Goal: Information Seeking & Learning: Check status

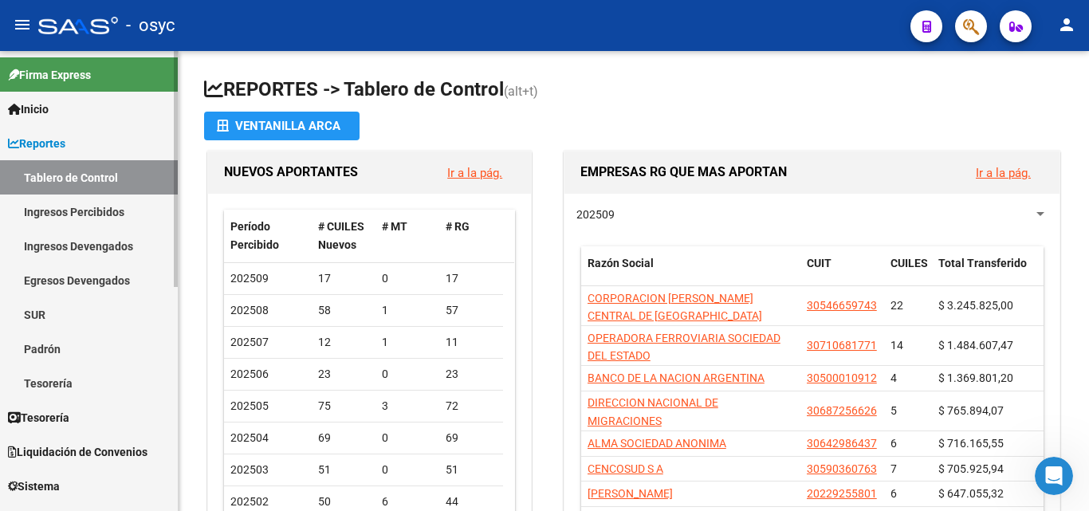
click at [50, 143] on span "Reportes" at bounding box center [36, 144] width 57 height 18
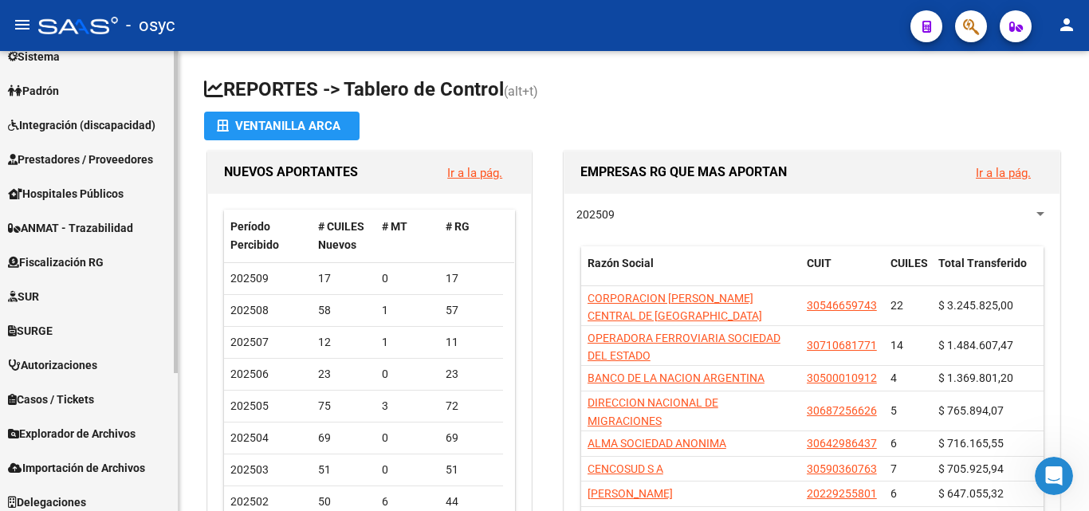
scroll to position [198, 0]
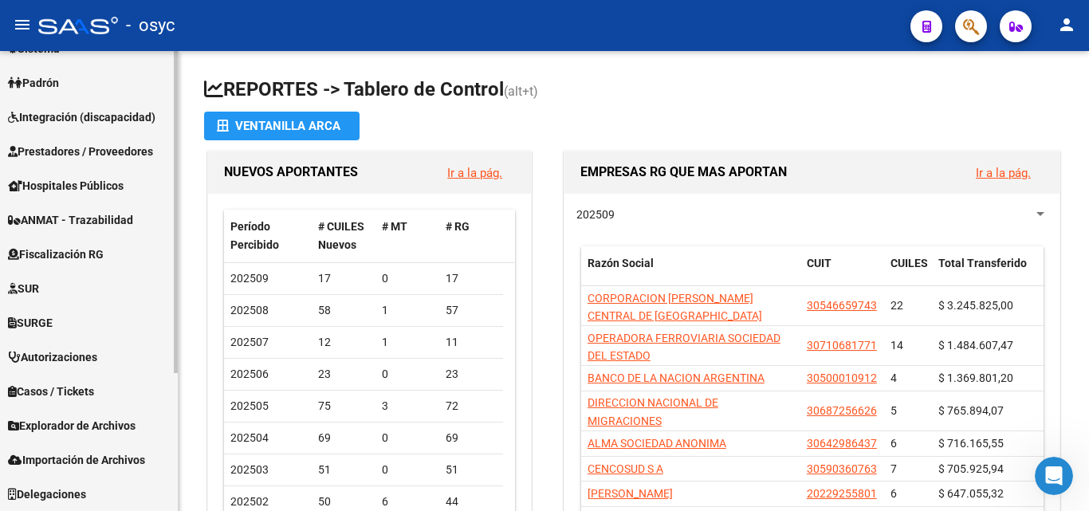
click at [87, 429] on span "Explorador de Archivos" at bounding box center [72, 426] width 128 height 18
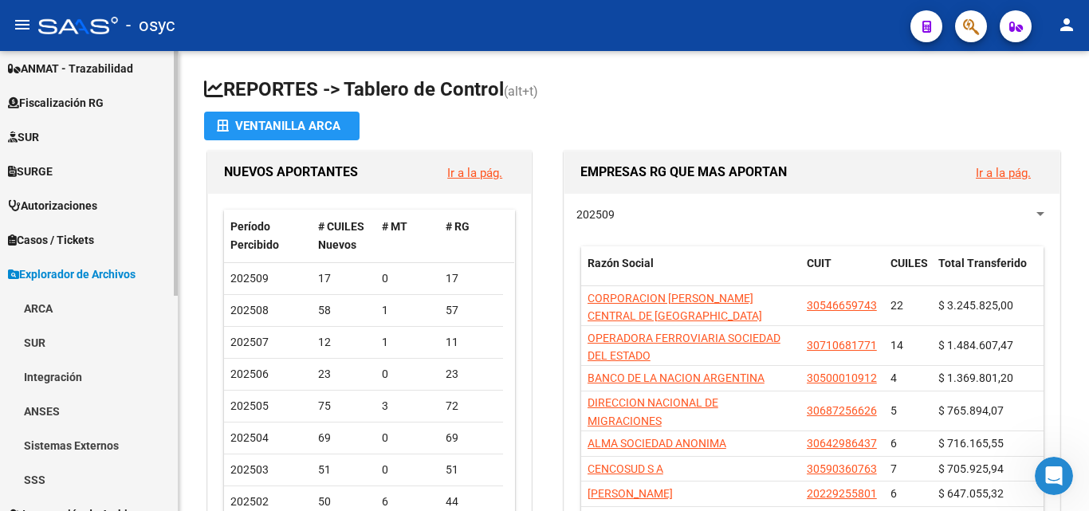
scroll to position [357, 0]
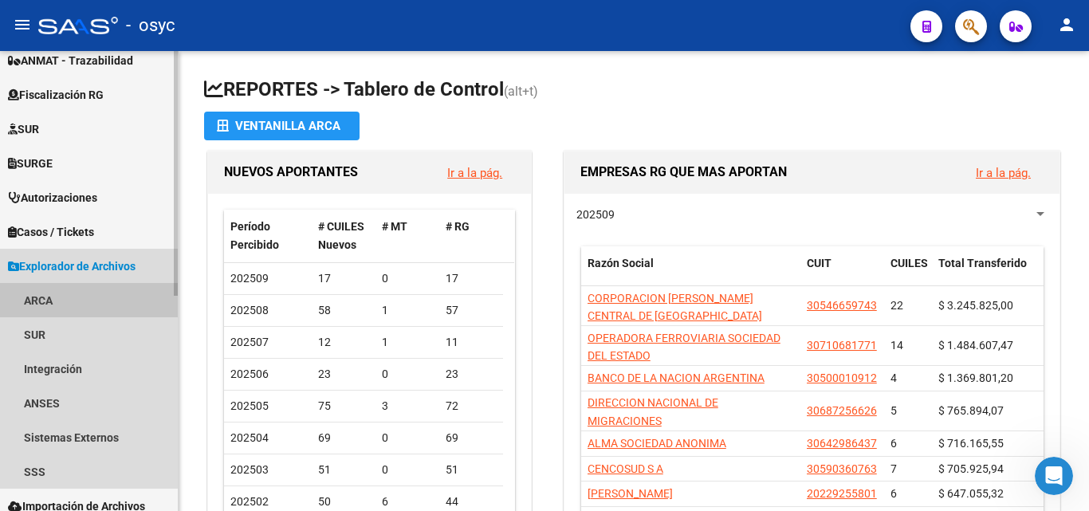
click at [38, 298] on link "ARCA" at bounding box center [89, 300] width 178 height 34
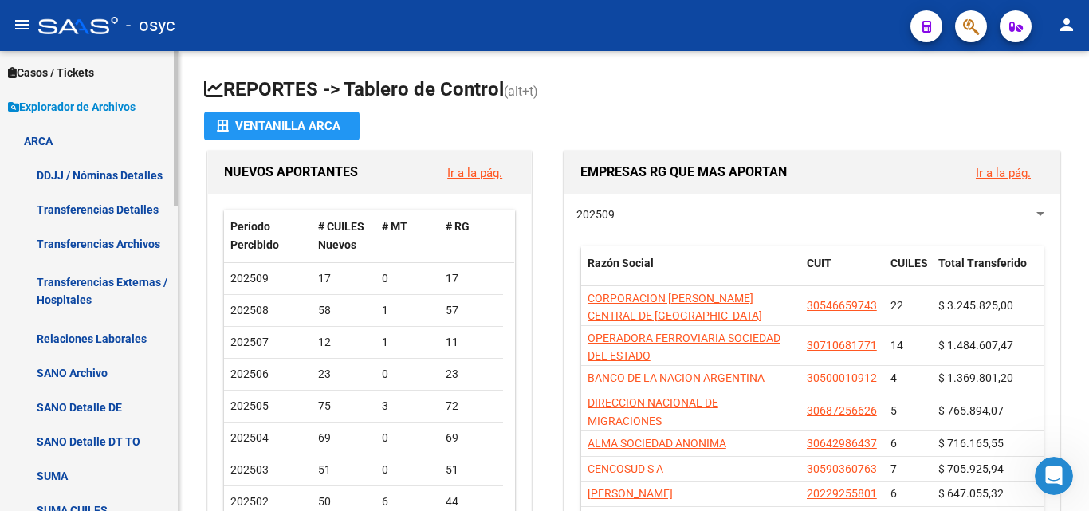
scroll to position [596, 0]
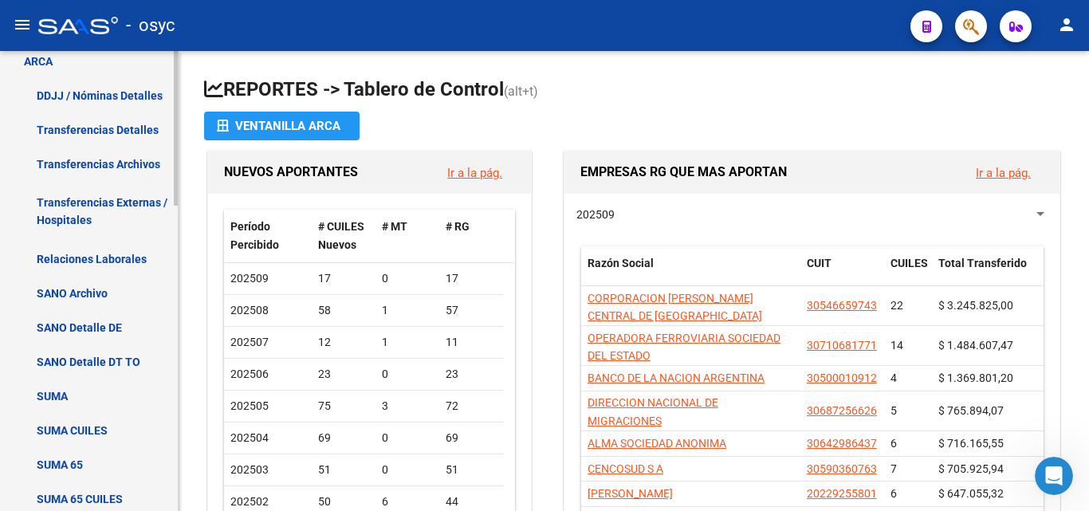
click at [99, 128] on link "Transferencias Detalles" at bounding box center [89, 129] width 178 height 34
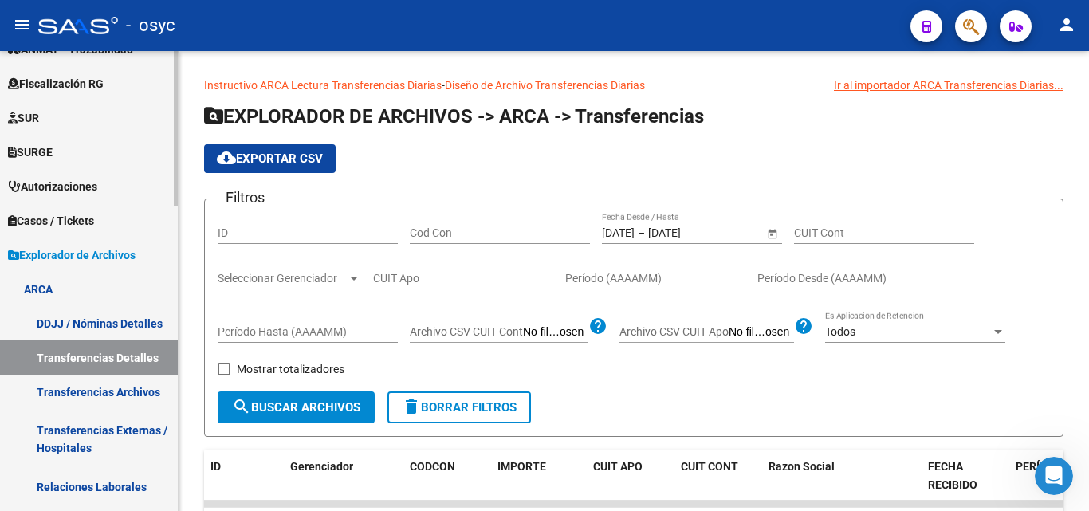
scroll to position [357, 0]
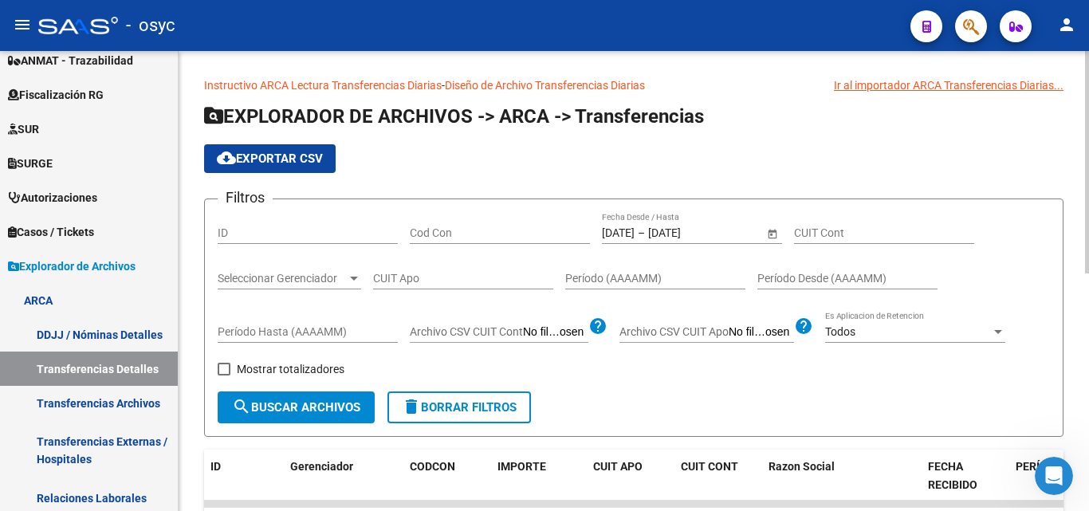
click at [455, 278] on input "CUIT Apo" at bounding box center [463, 279] width 180 height 14
paste input "20-25954201-5"
type input "20-25954201-5"
click at [311, 409] on span "search Buscar Archivos" at bounding box center [296, 407] width 128 height 14
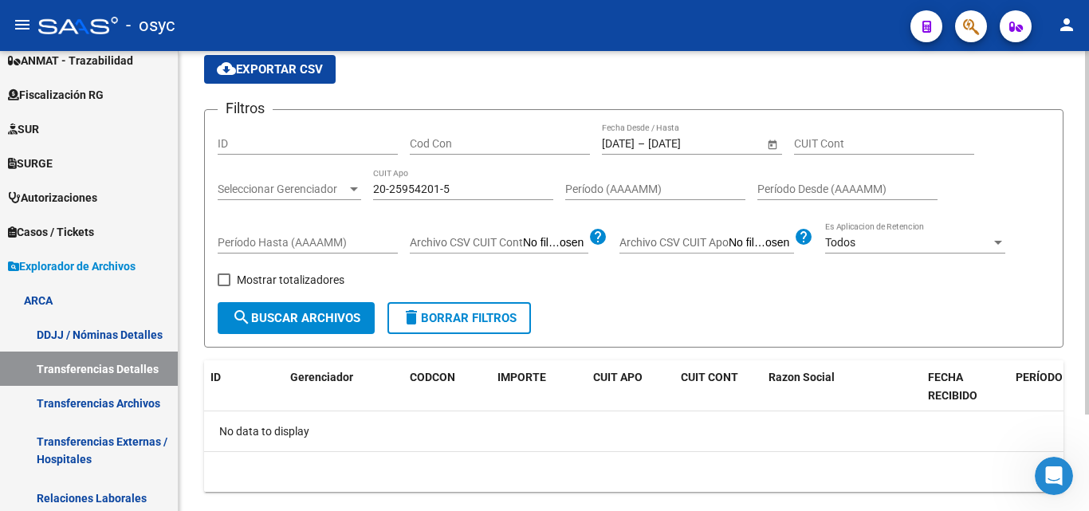
scroll to position [87, 0]
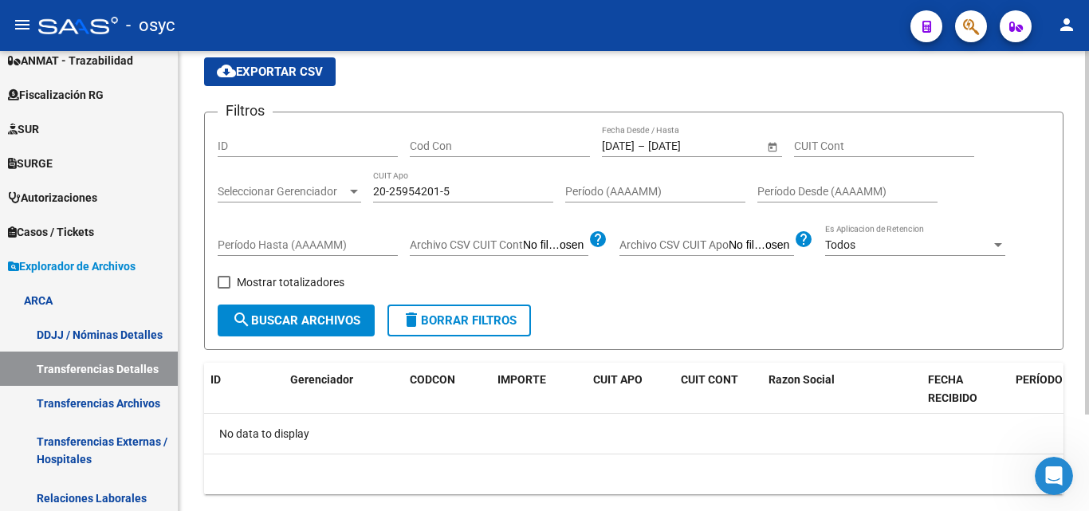
click at [1088, 223] on div at bounding box center [1087, 301] width 4 height 363
